Goal: Find specific page/section: Find specific page/section

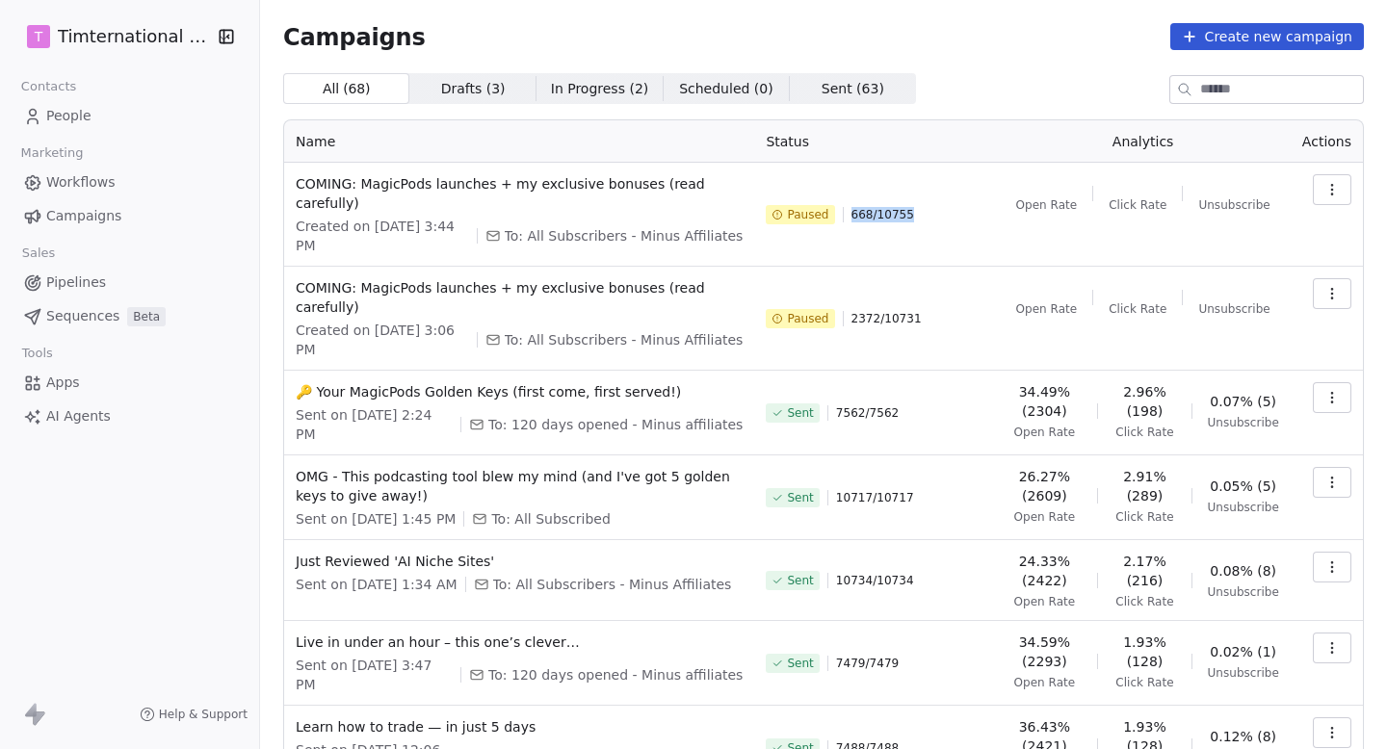
drag, startPoint x: 847, startPoint y: 219, endPoint x: 944, endPoint y: 219, distance: 96.3
click at [929, 219] on div "Paused 668 / 10755" at bounding box center [875, 214] width 218 height 81
click at [944, 219] on div "Paused 668 / 10755" at bounding box center [875, 214] width 218 height 81
